Goal: Complete application form

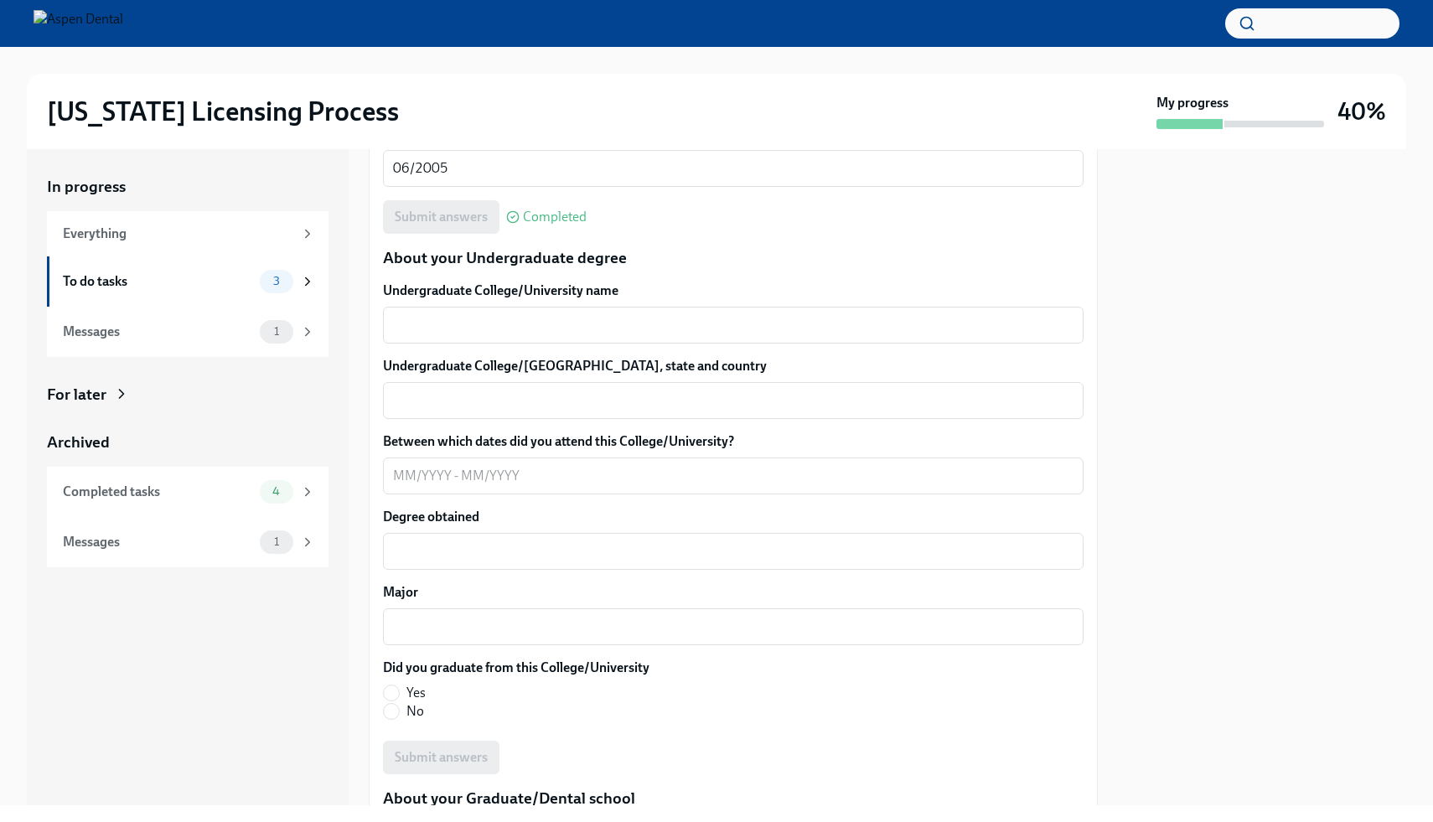
scroll to position [1533, 0]
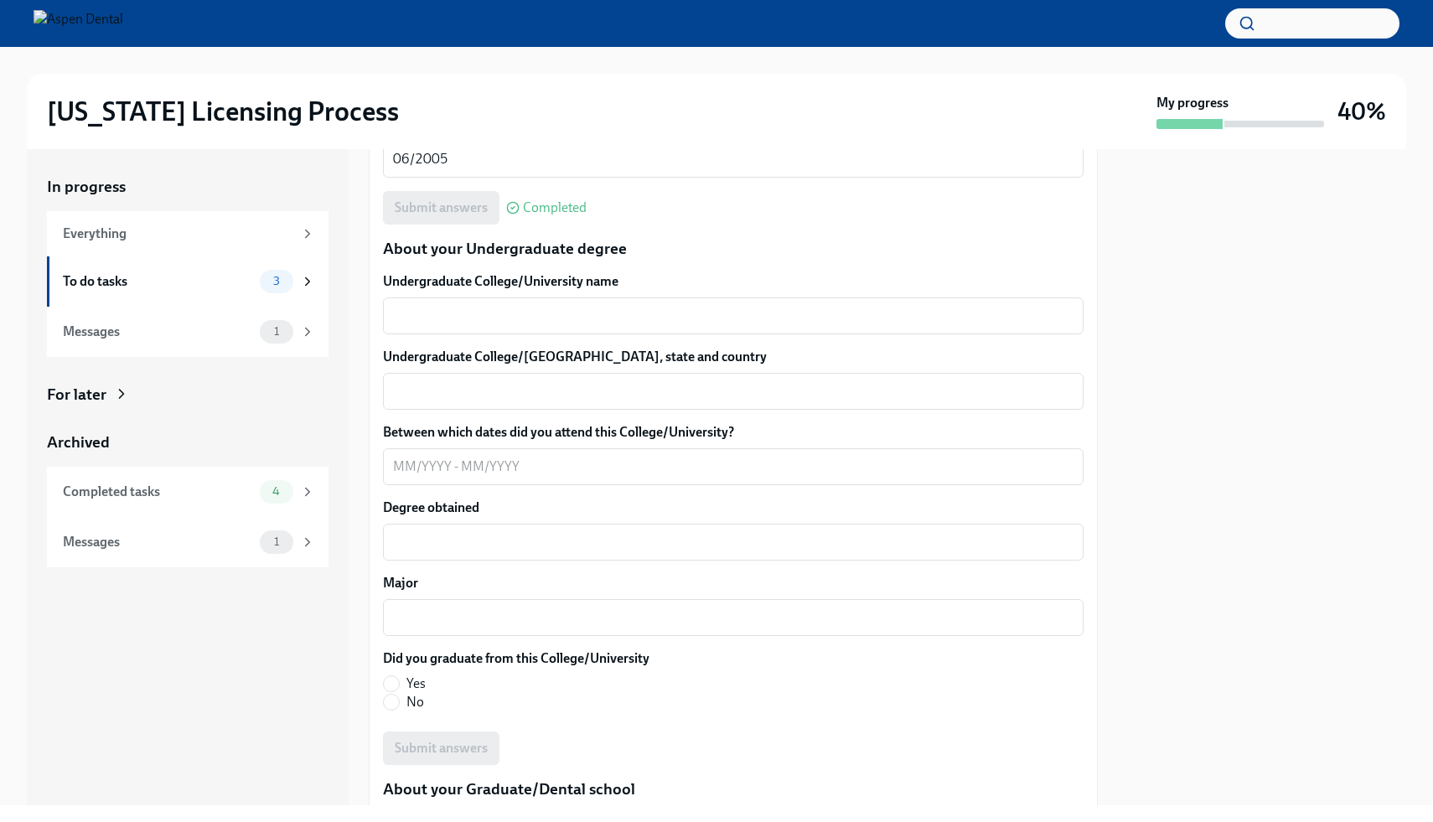
click at [401, 682] on label "Yes" at bounding box center [509, 684] width 253 height 18
click at [399, 682] on input "Yes" at bounding box center [391, 683] width 15 height 15
radio input "true"
click at [494, 318] on textarea "Undergraduate College/University name" at bounding box center [733, 316] width 680 height 20
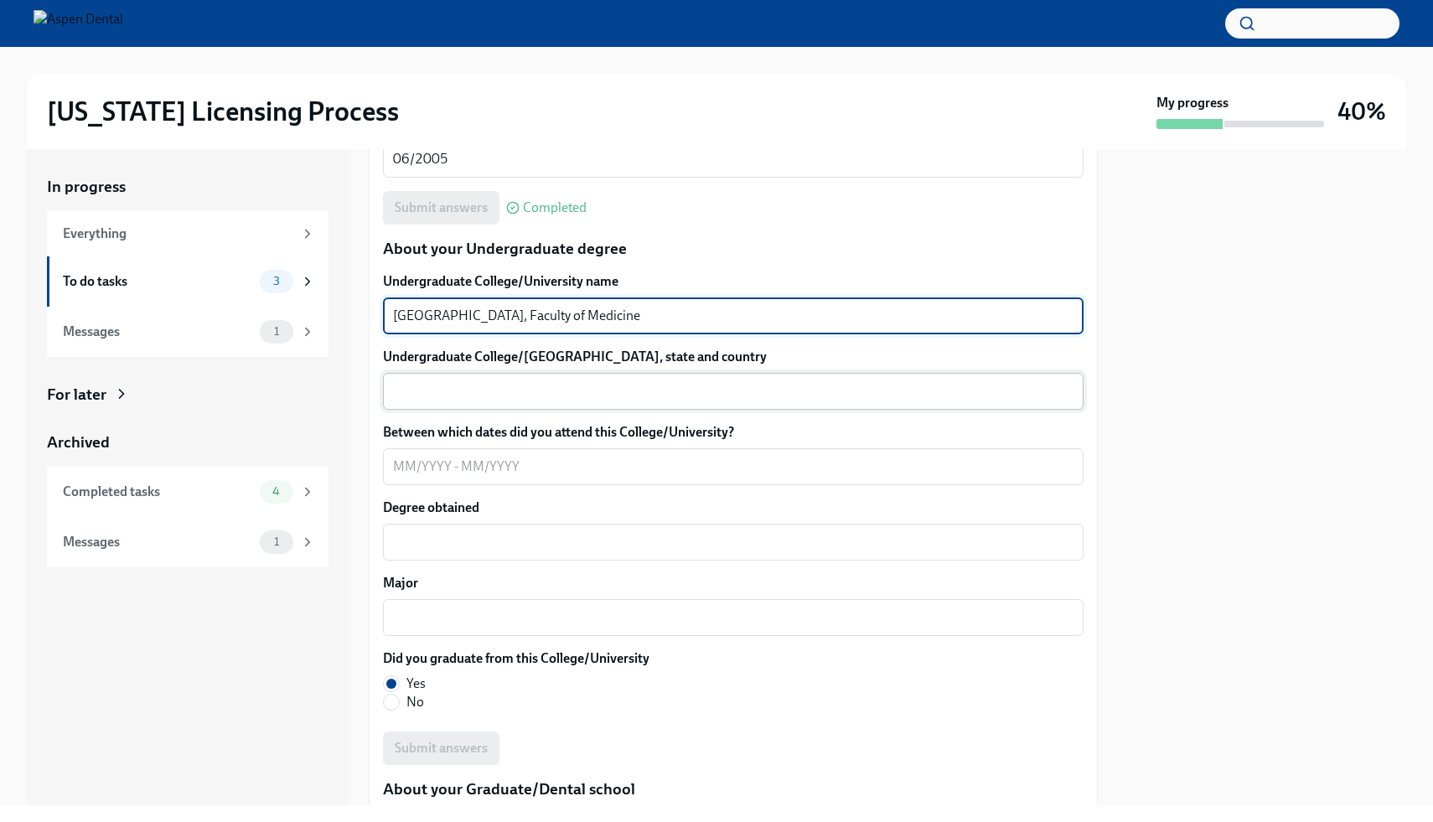
type textarea "[GEOGRAPHIC_DATA], Faculty of Medicine"
click at [450, 394] on textarea "Undergraduate College/[GEOGRAPHIC_DATA], state and country" at bounding box center [733, 391] width 680 height 20
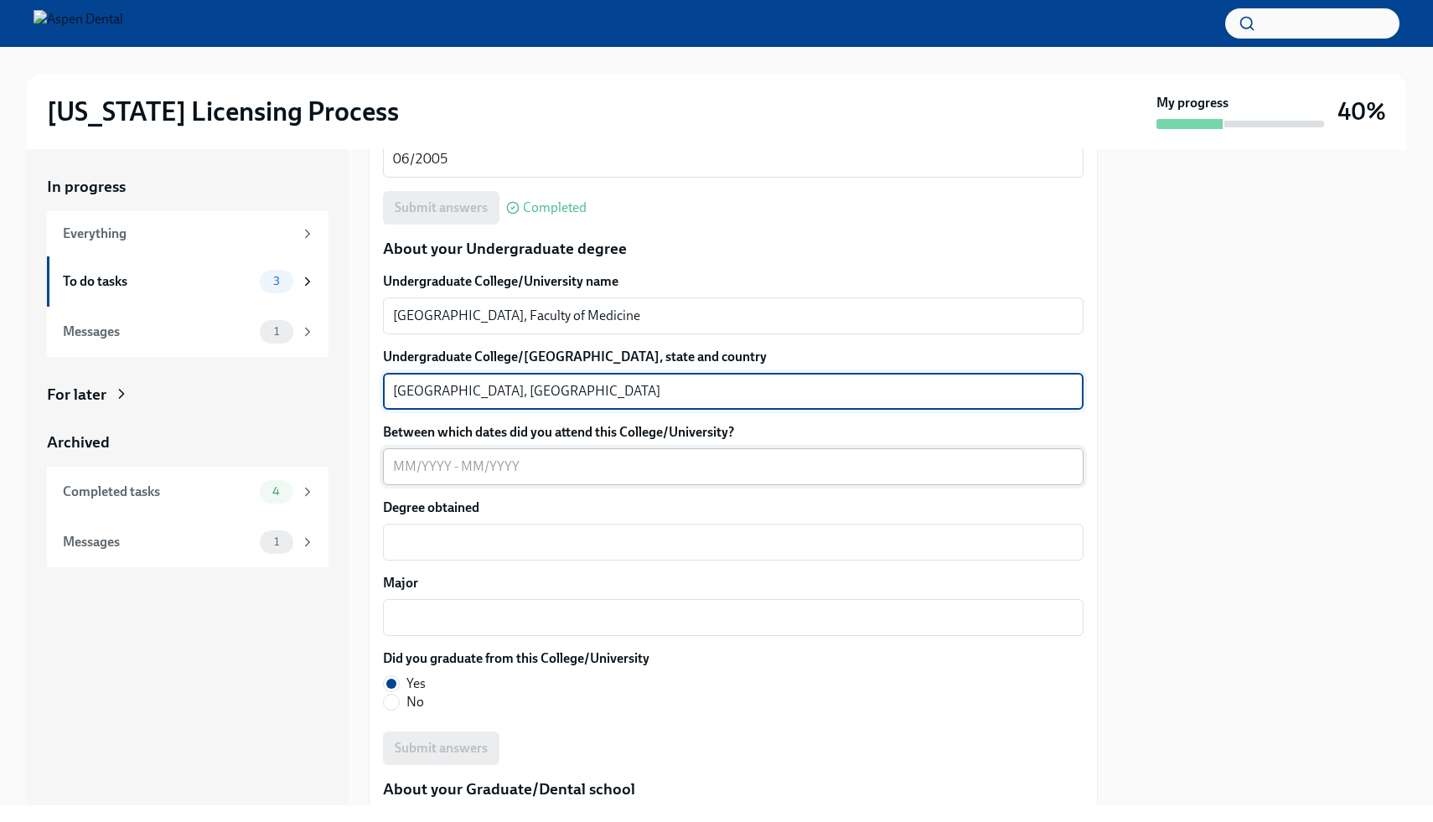
type textarea "[GEOGRAPHIC_DATA], [GEOGRAPHIC_DATA]"
click at [432, 468] on textarea "Between which dates did you attend this College/University?" at bounding box center [733, 467] width 680 height 20
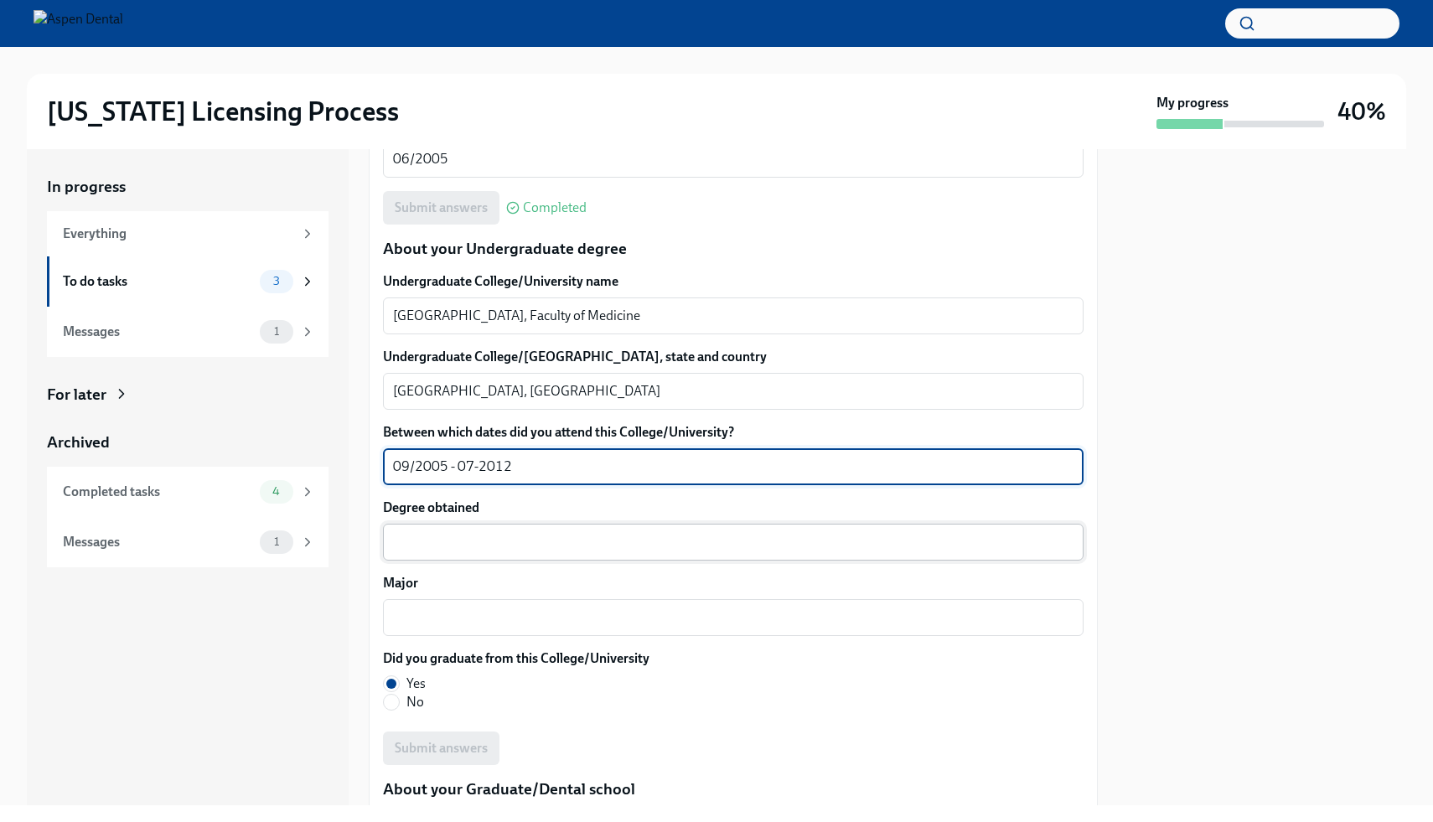
type textarea "09/2005 - 07-2012"
click at [452, 545] on textarea "Degree obtained" at bounding box center [733, 542] width 680 height 20
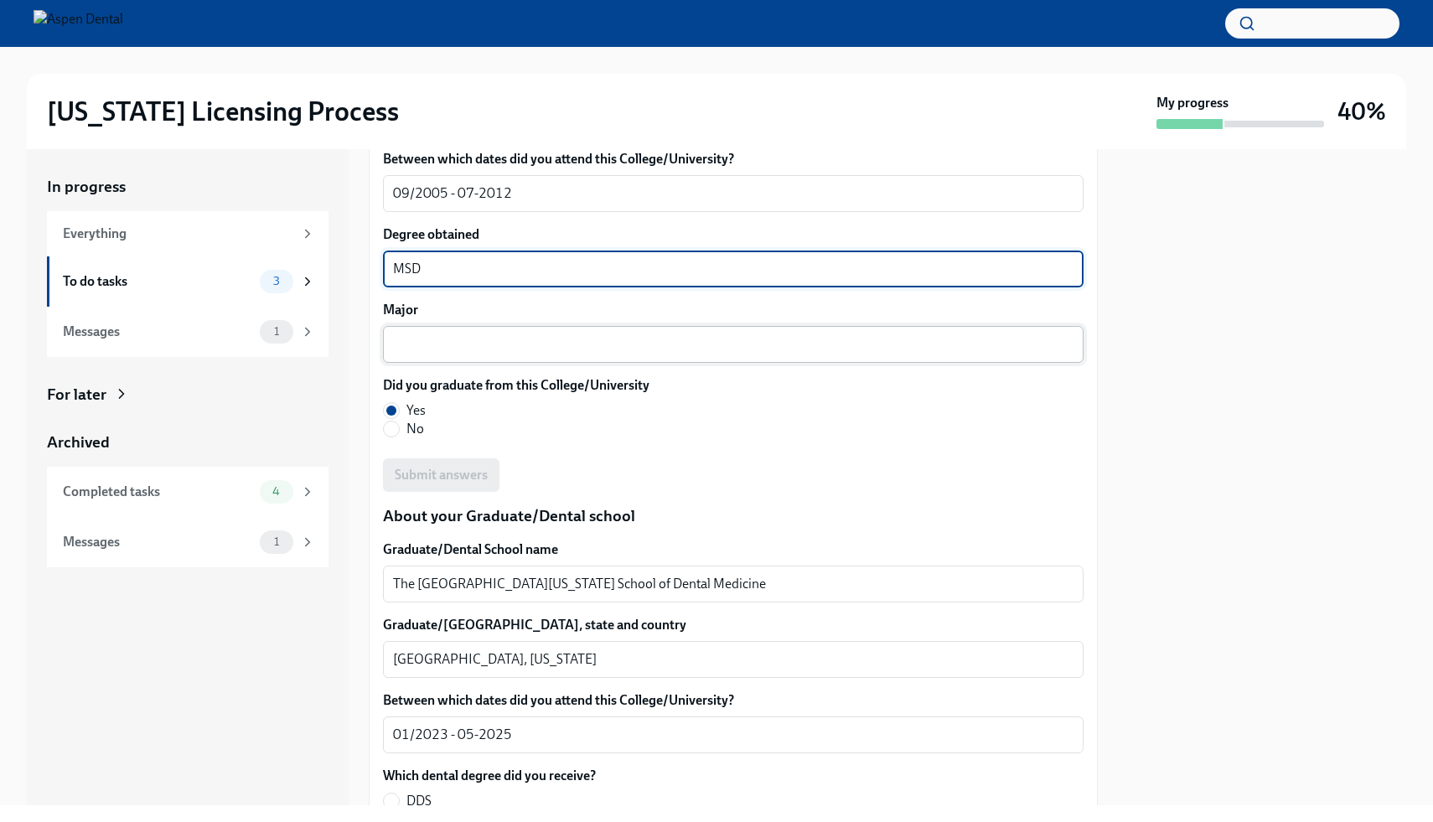
scroll to position [1782, 0]
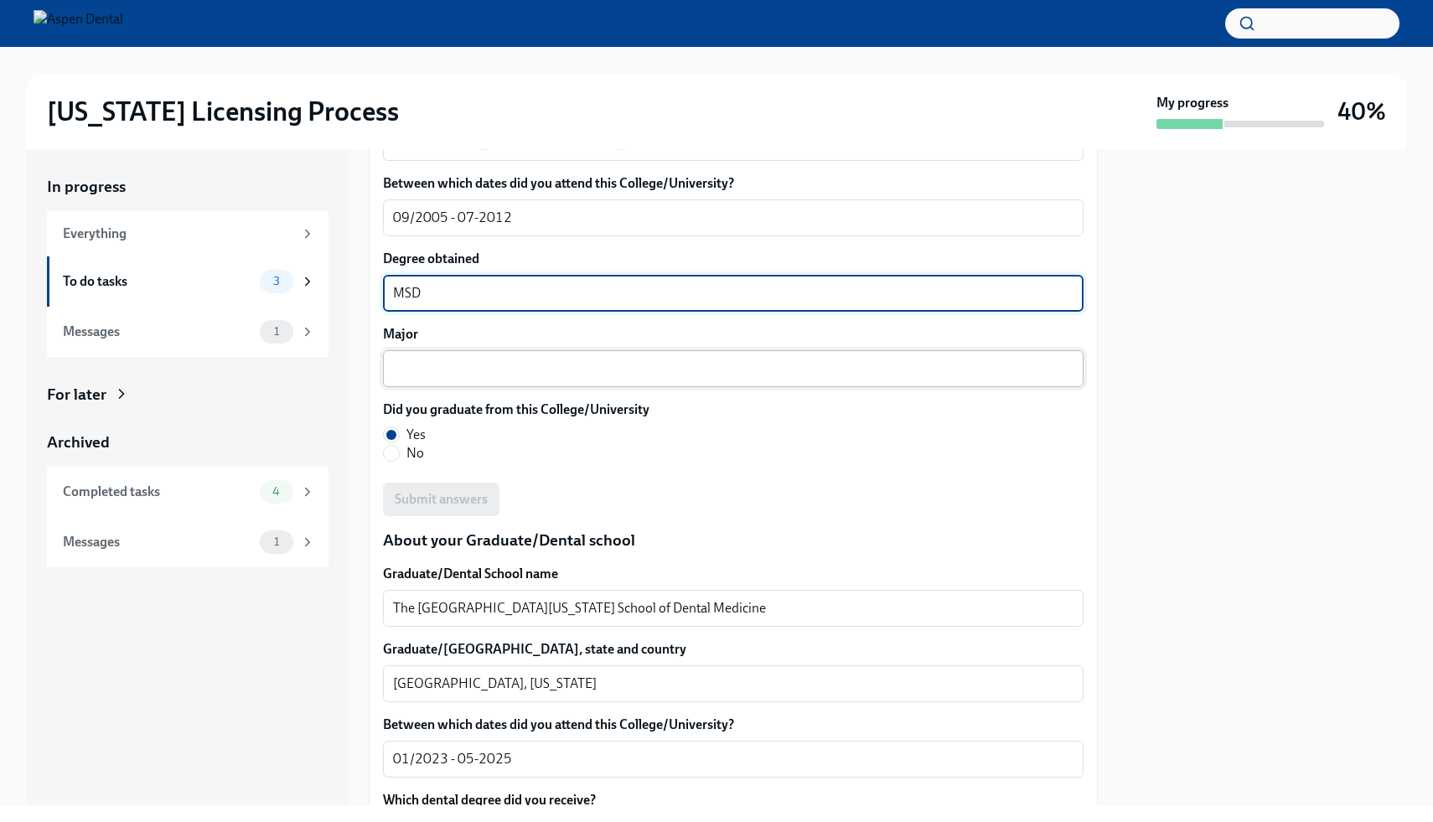
type textarea "MSD"
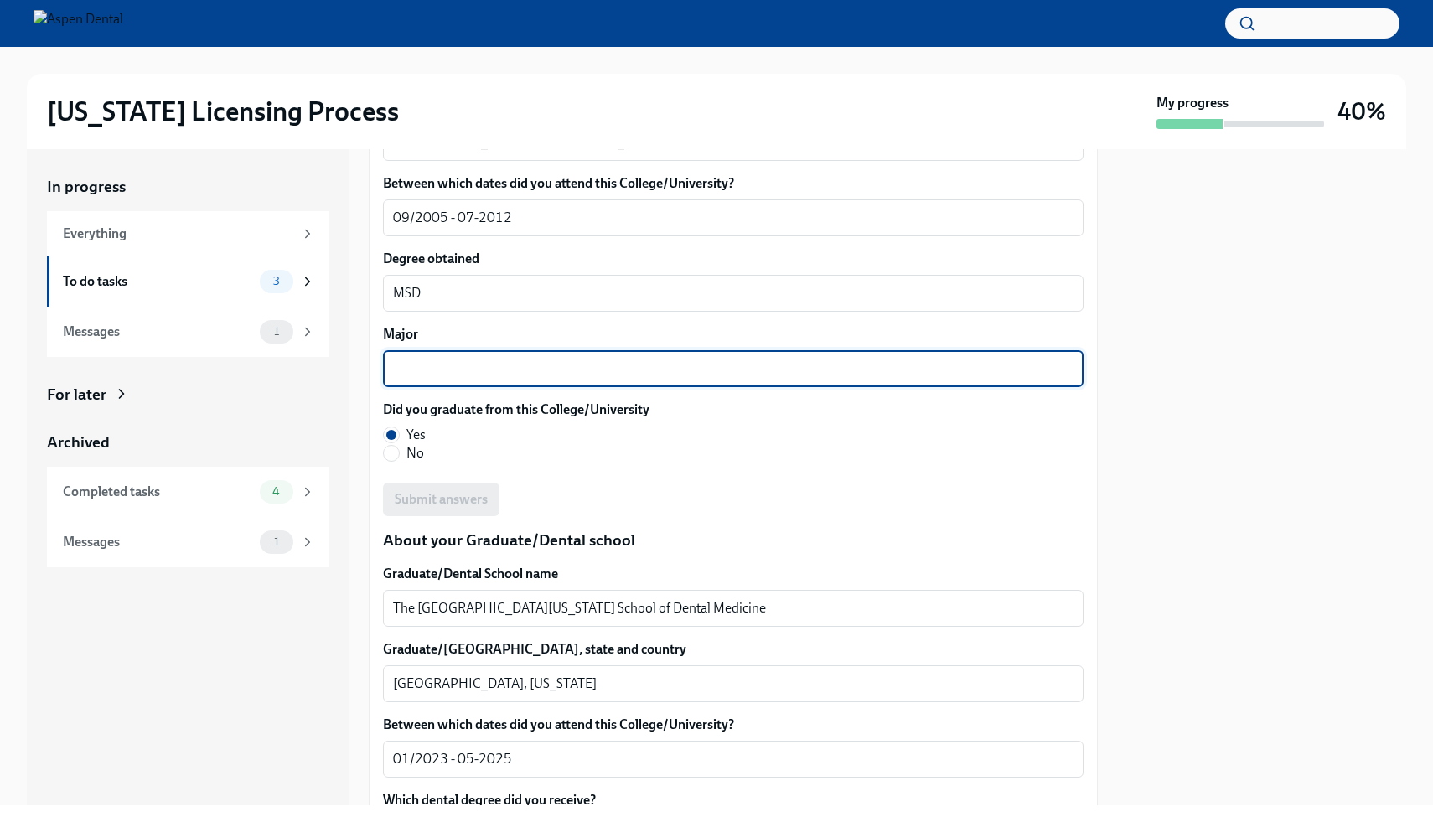
click at [466, 376] on textarea "Major" at bounding box center [733, 369] width 680 height 20
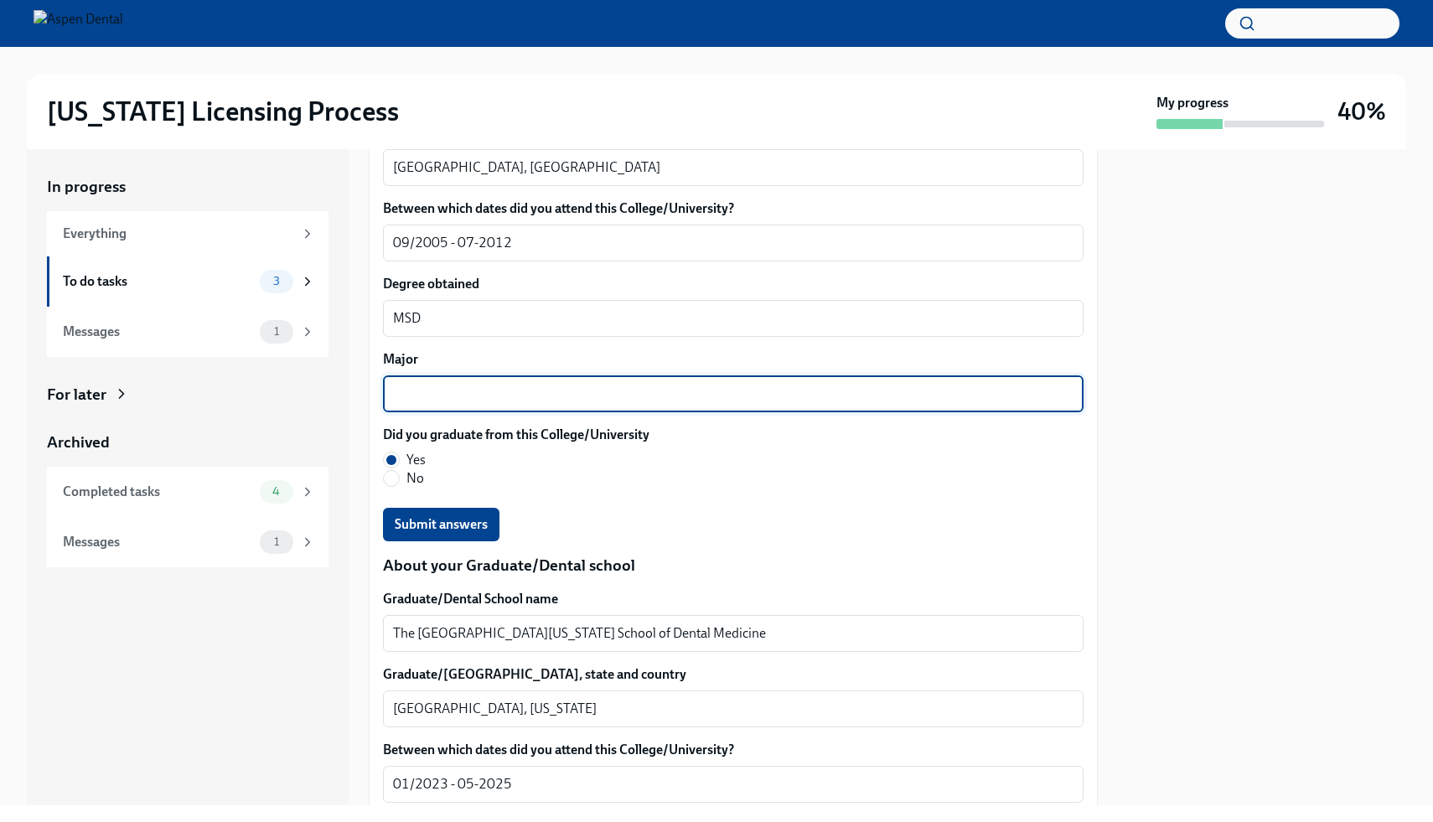
scroll to position [1789, 0]
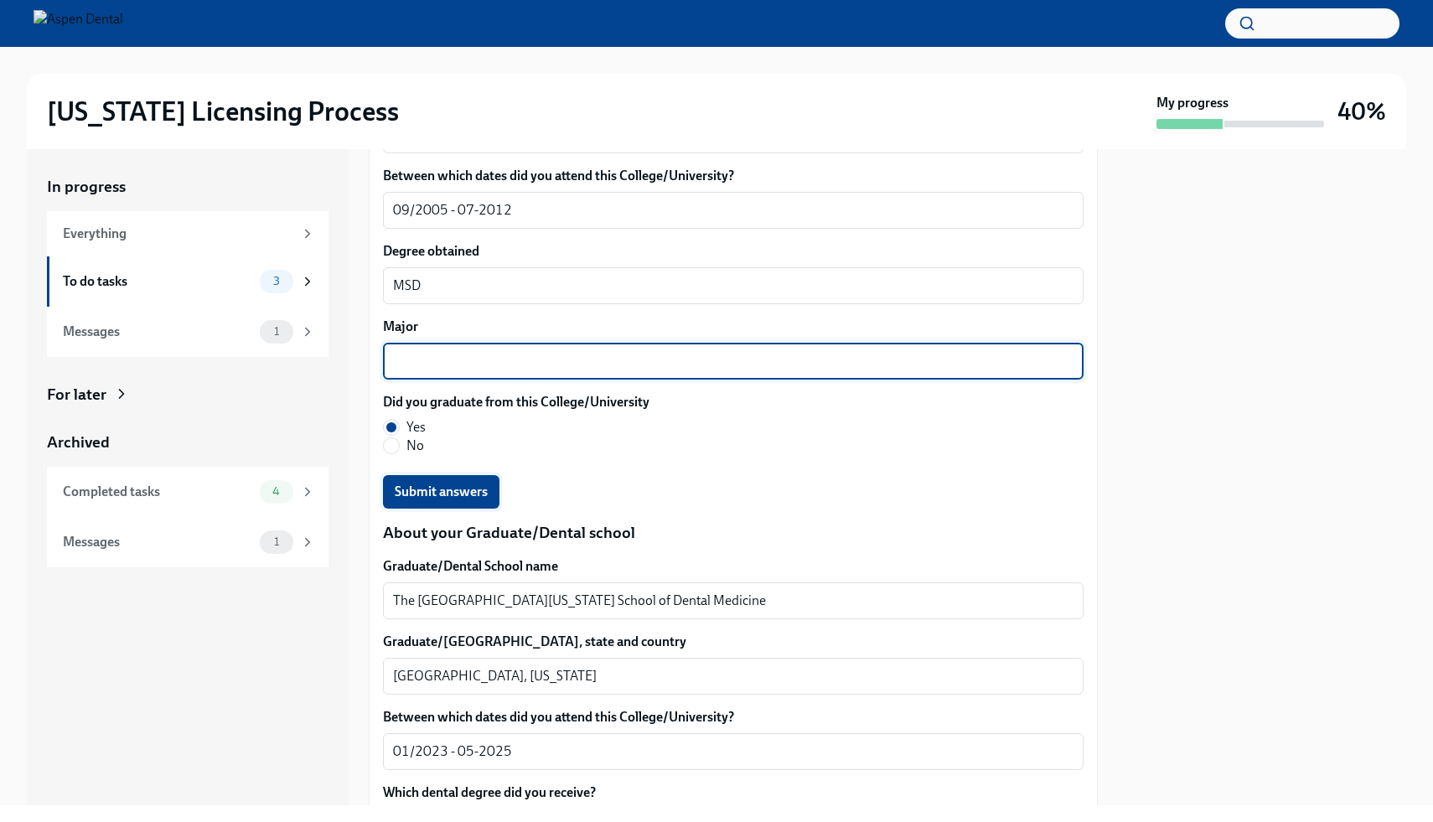
click at [441, 478] on button "Submit answers" at bounding box center [441, 492] width 116 height 34
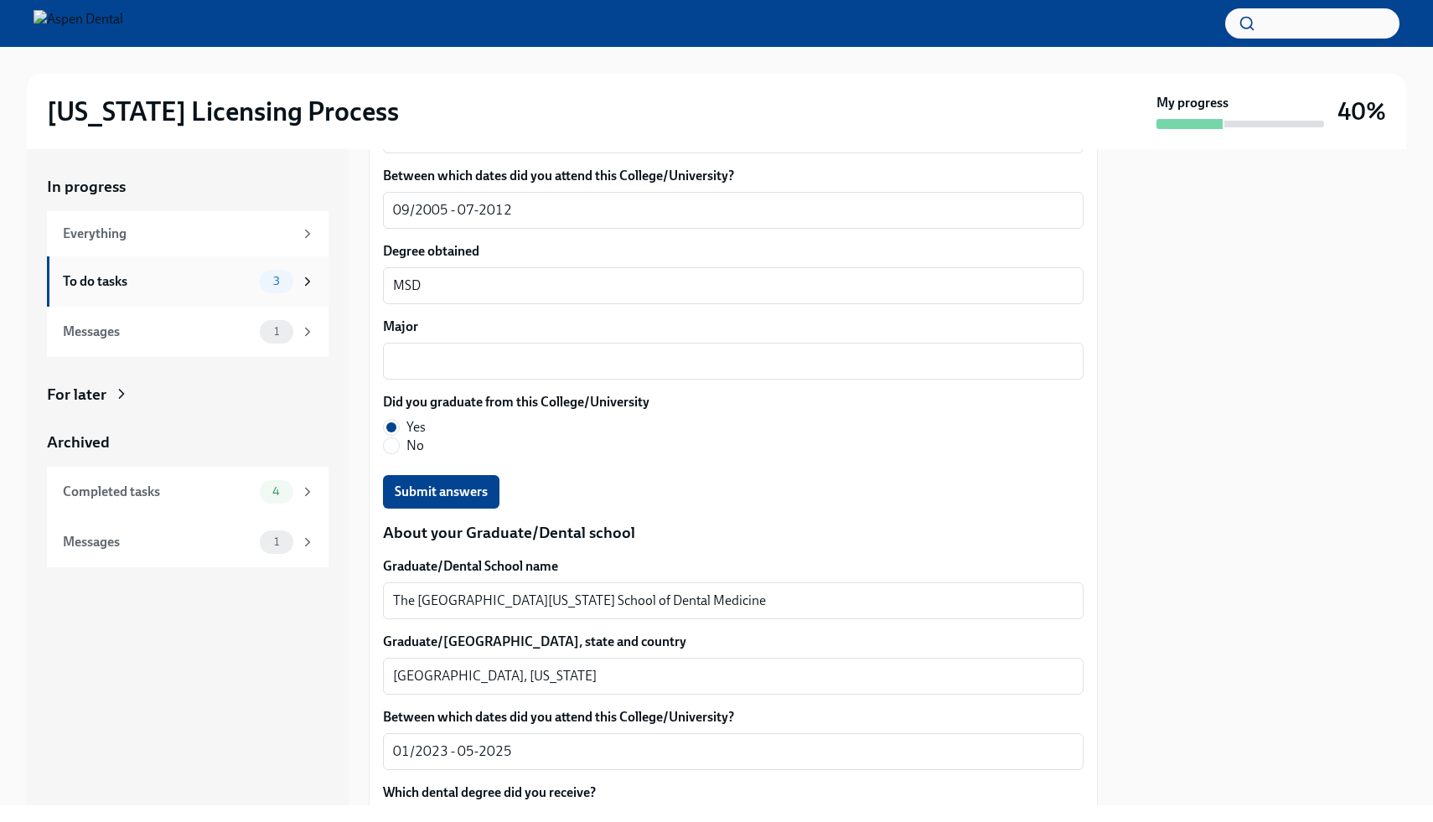
click at [290, 280] on div "3" at bounding box center [277, 281] width 34 height 23
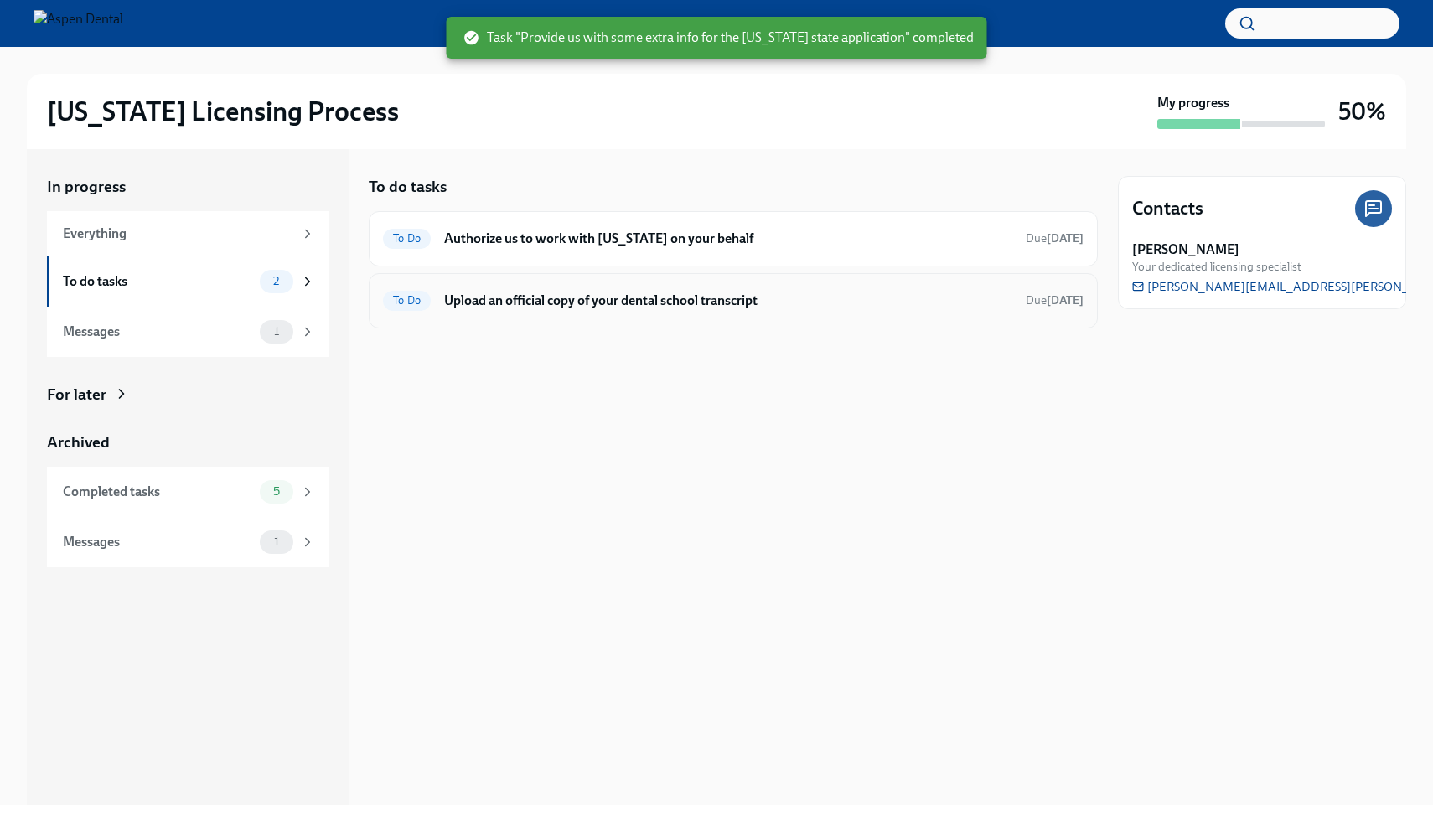
click at [642, 296] on h6 "Upload an official copy of your dental school transcript" at bounding box center [728, 301] width 568 height 18
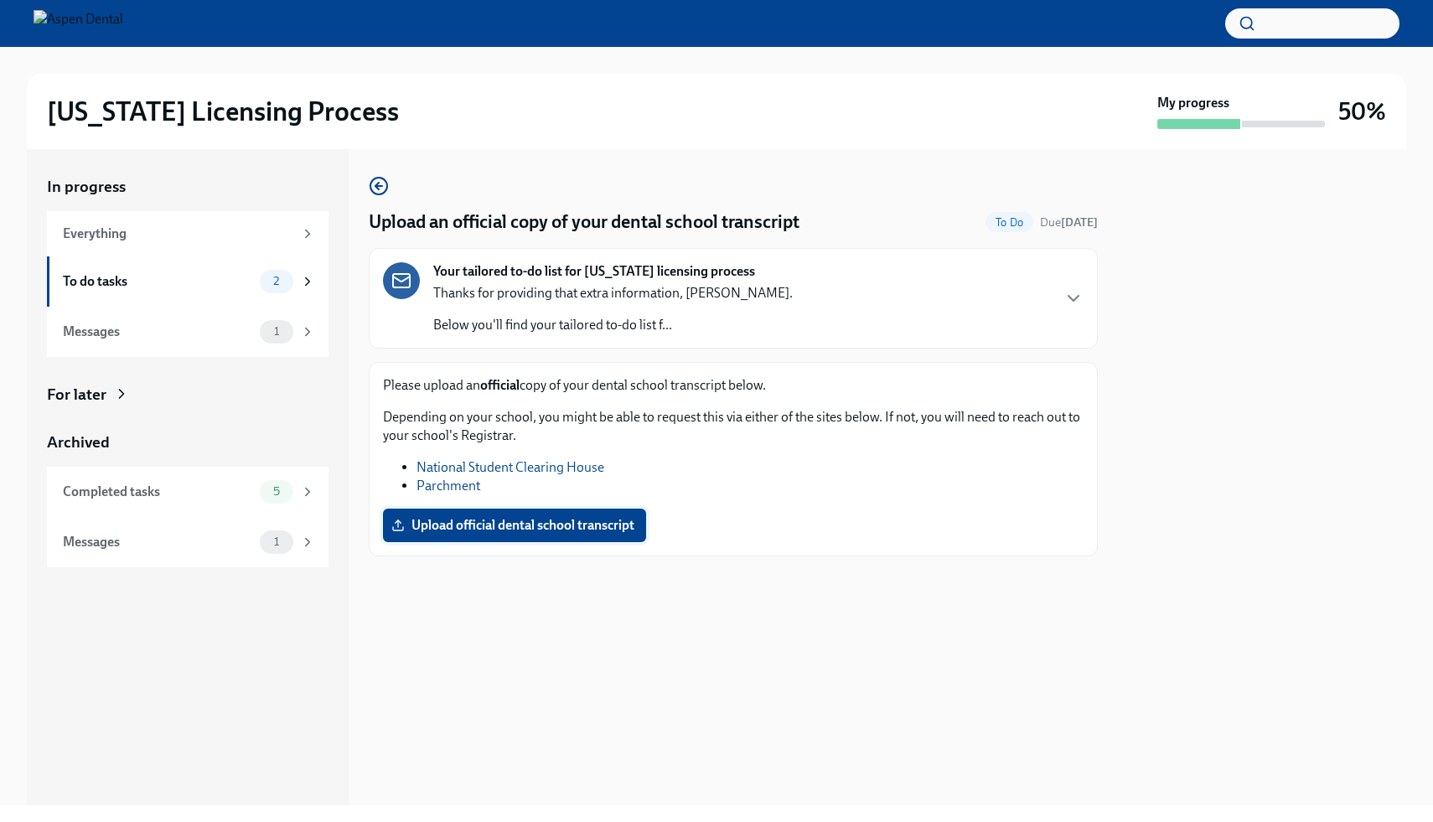
click at [562, 538] on label "Upload official dental school transcript" at bounding box center [514, 526] width 263 height 34
click at [0, 0] on input "Upload official dental school transcript" at bounding box center [0, 0] width 0 height 0
